Goal: Find specific page/section: Find specific page/section

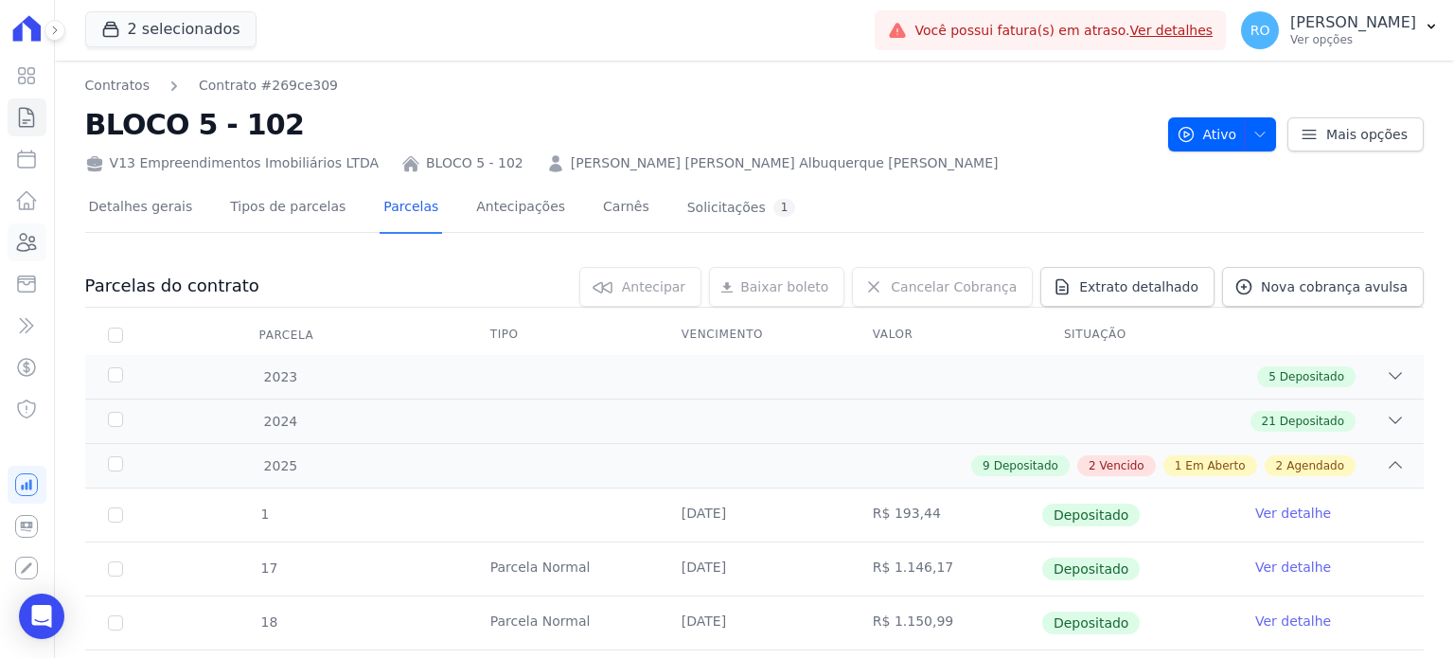
scroll to position [637, 0]
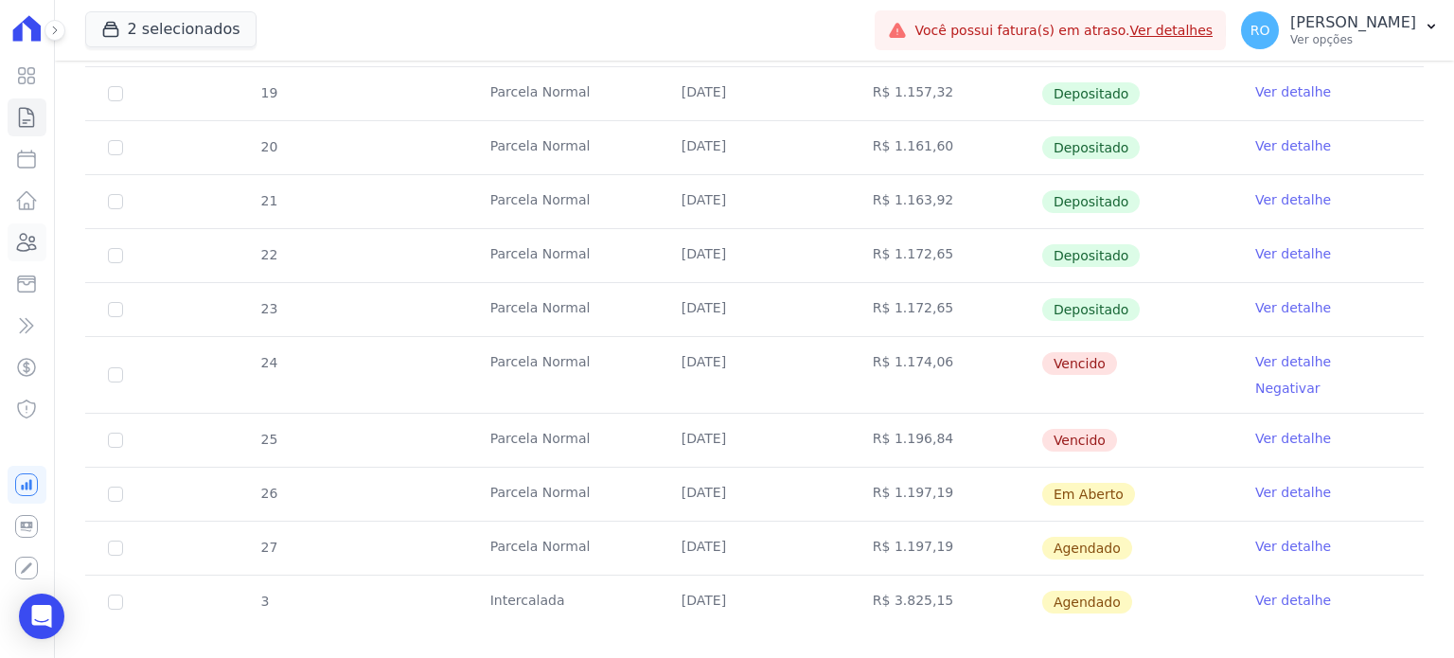
click at [36, 247] on icon at bounding box center [27, 242] width 19 height 17
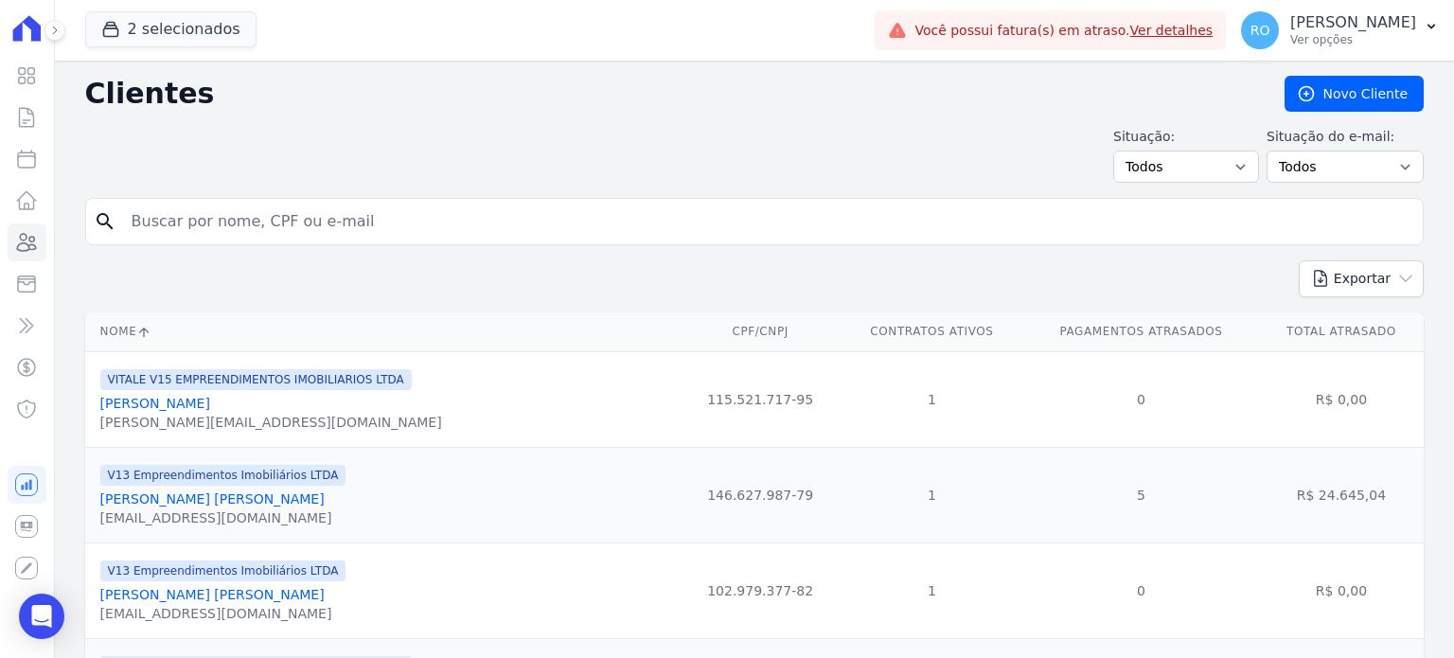
click at [208, 222] on input "search" at bounding box center [767, 222] width 1295 height 38
type input "[PERSON_NAME]"
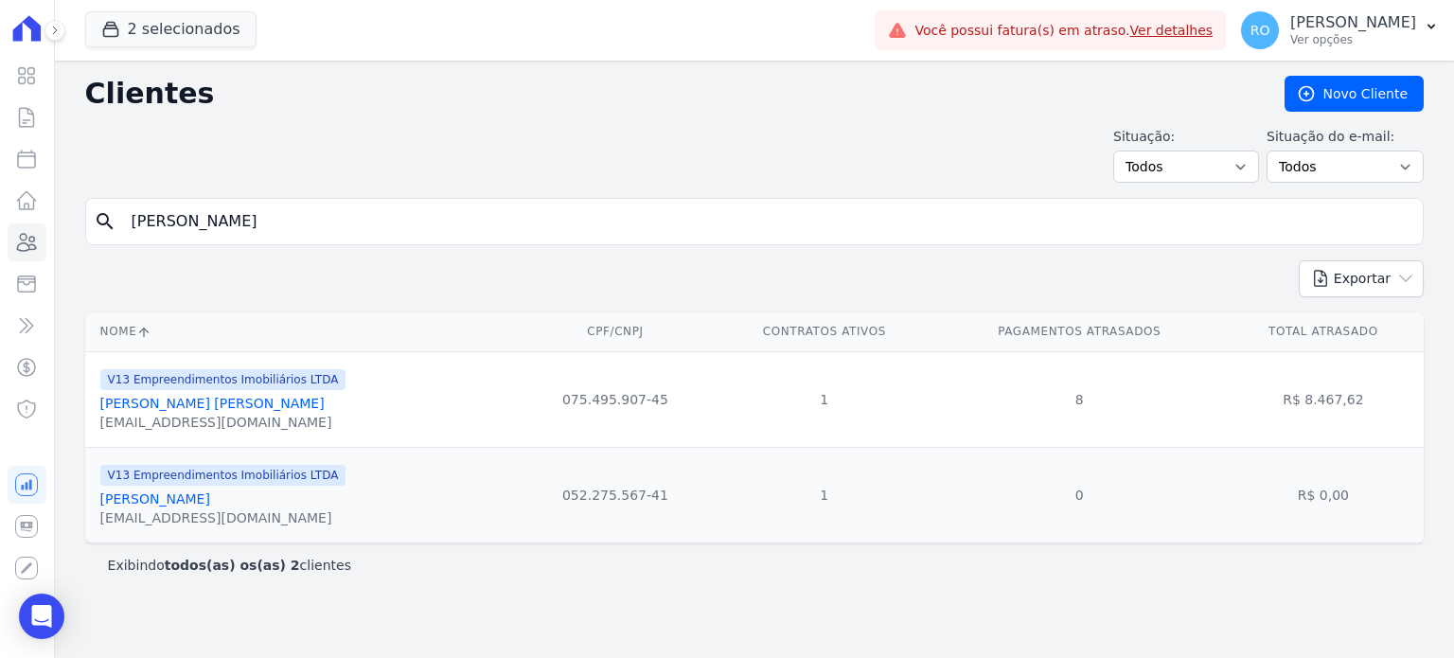
click at [189, 408] on link "[PERSON_NAME] [PERSON_NAME]" at bounding box center [212, 403] width 224 height 15
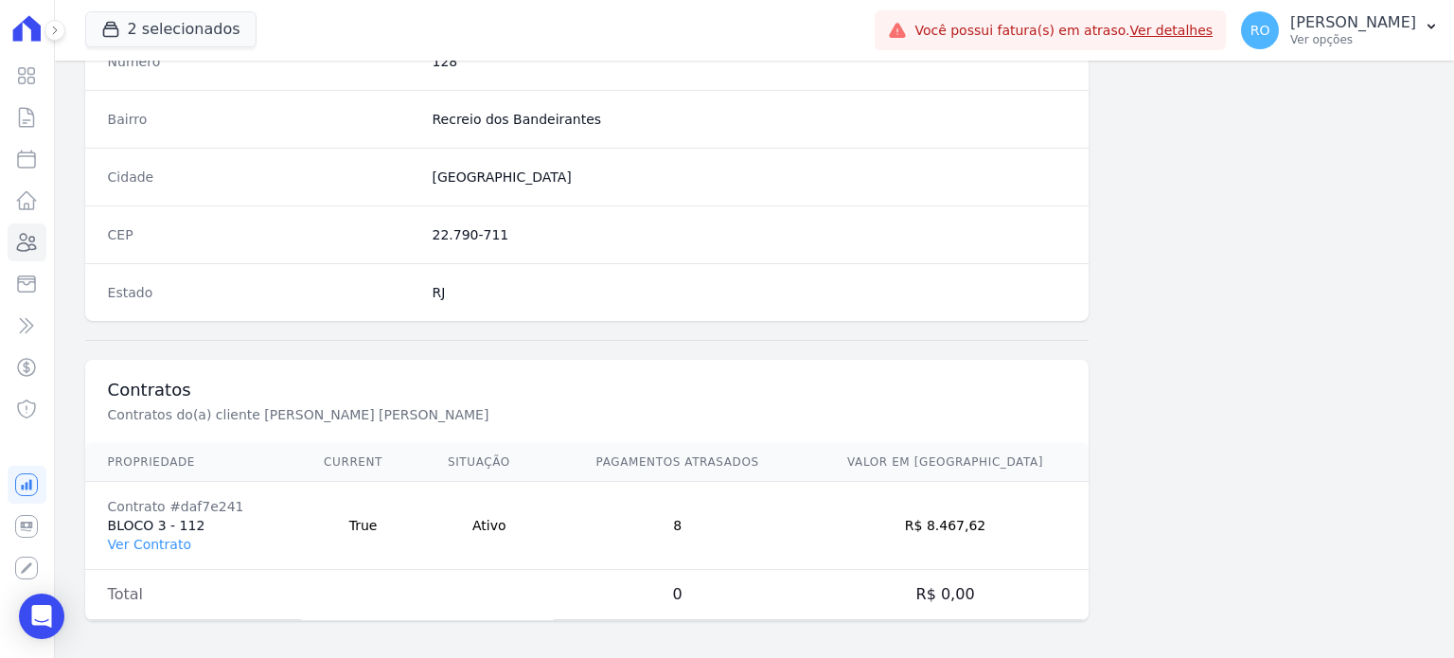
scroll to position [1107, 0]
click at [163, 541] on link "Ver Contrato" at bounding box center [149, 542] width 83 height 15
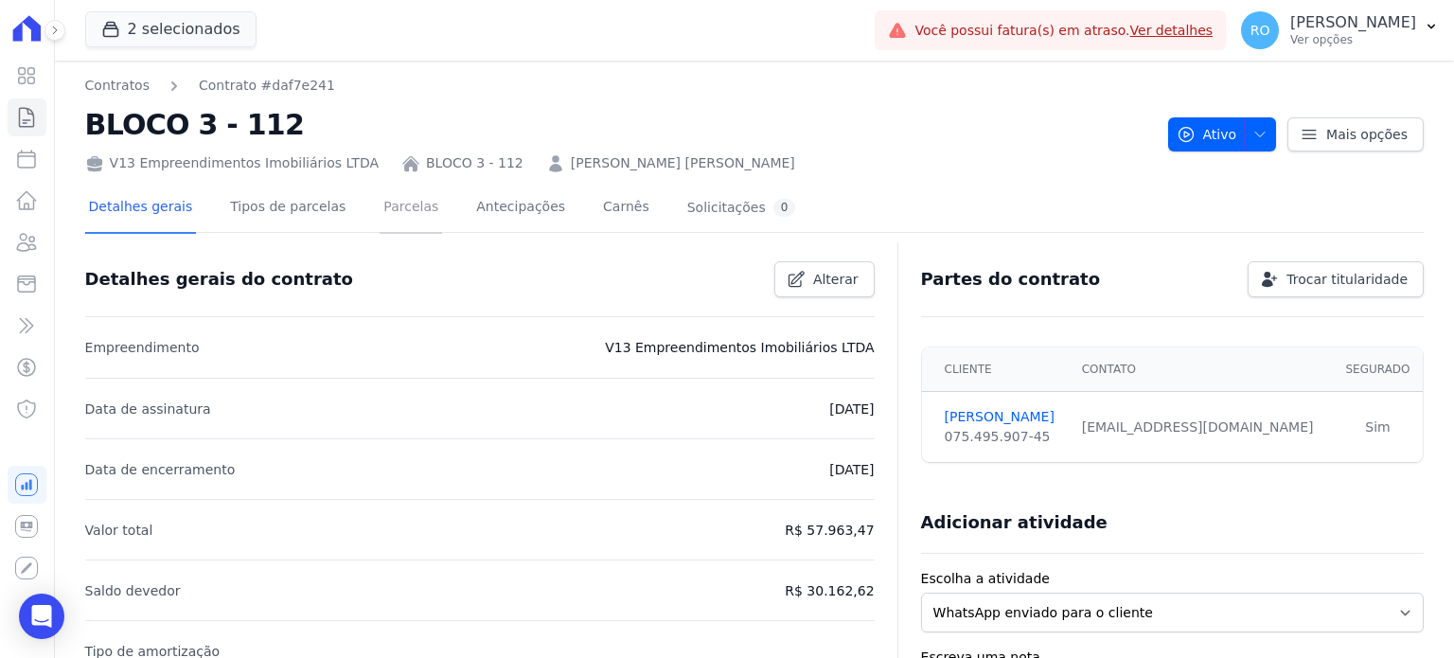
click at [380, 215] on link "Parcelas" at bounding box center [411, 209] width 62 height 50
